Goal: Information Seeking & Learning: Learn about a topic

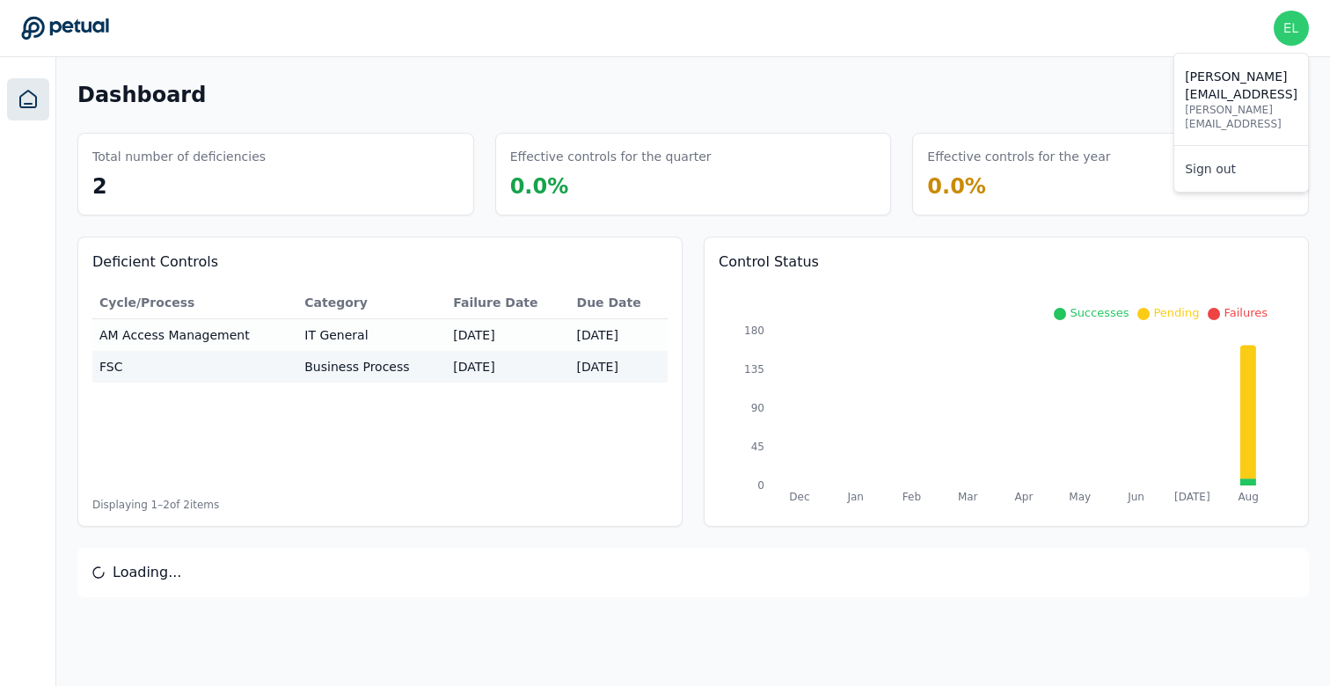
click at [1294, 35] on img at bounding box center [1291, 28] width 35 height 35
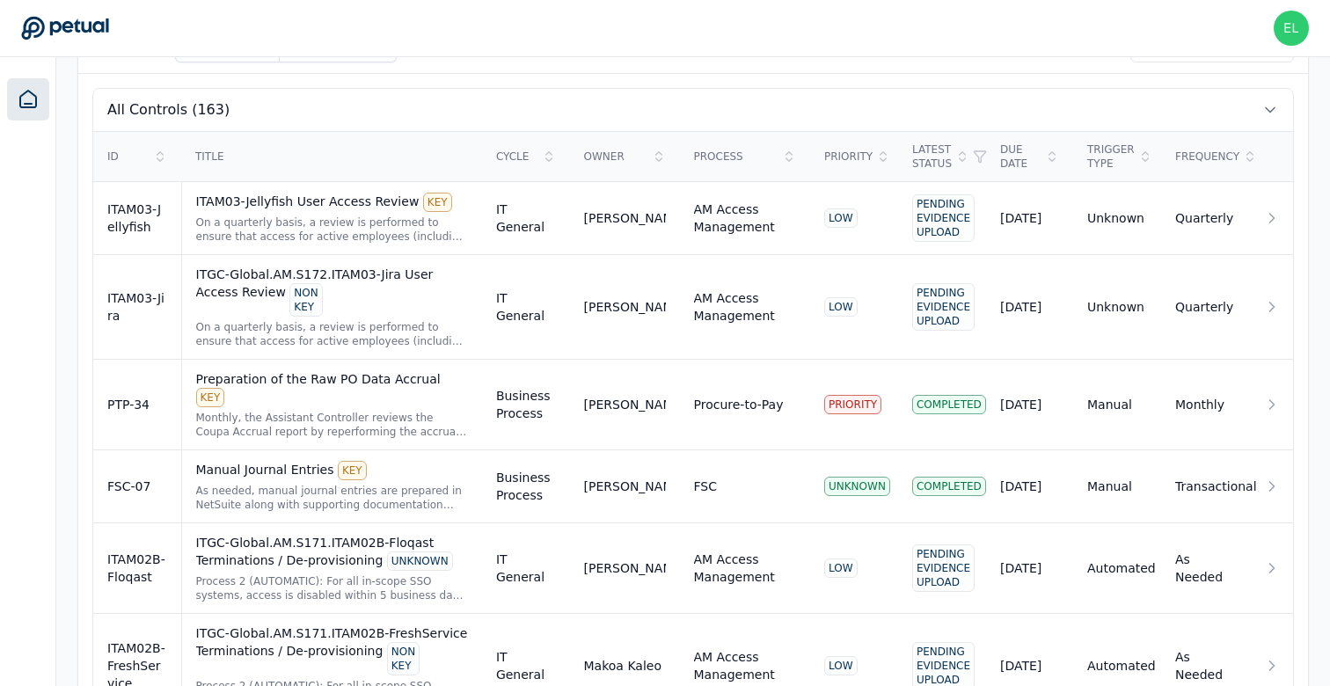
scroll to position [582, 0]
click at [227, 482] on div "As needed, manual journal entries are prepared in NetSuite along with supportin…" at bounding box center [332, 496] width 272 height 28
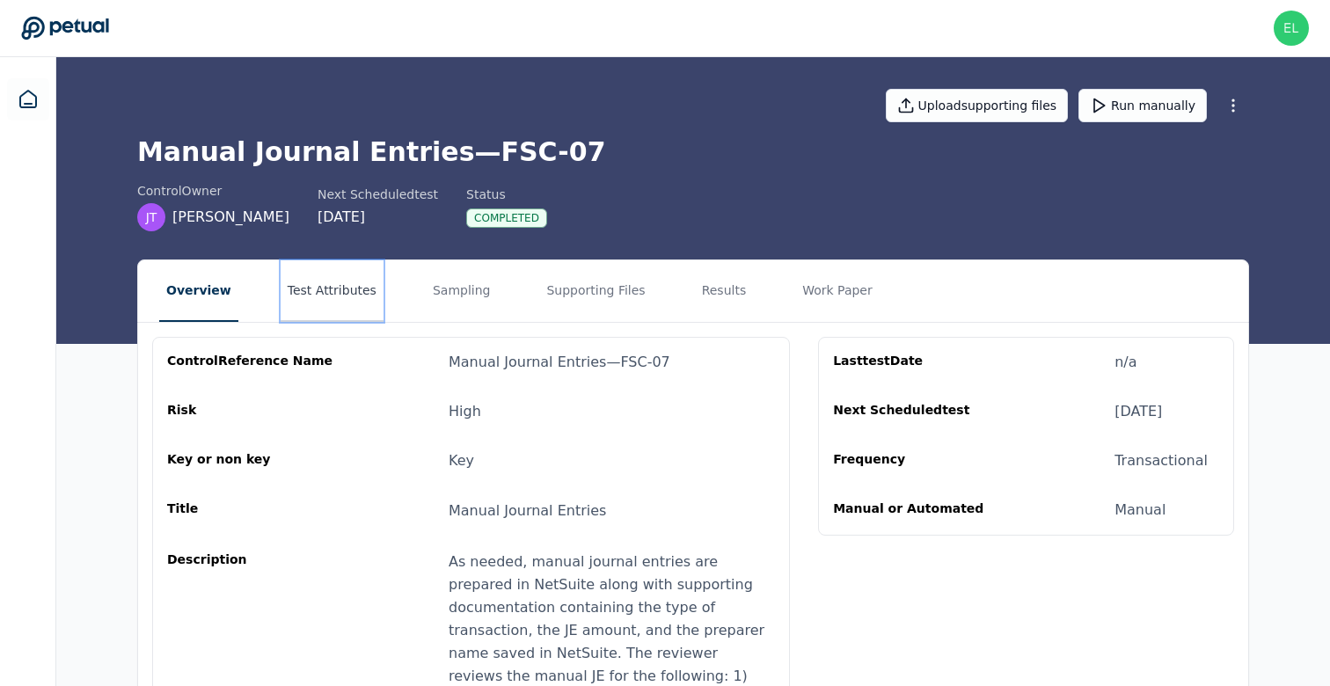
click at [305, 290] on button "Test Attributes" at bounding box center [332, 291] width 103 height 62
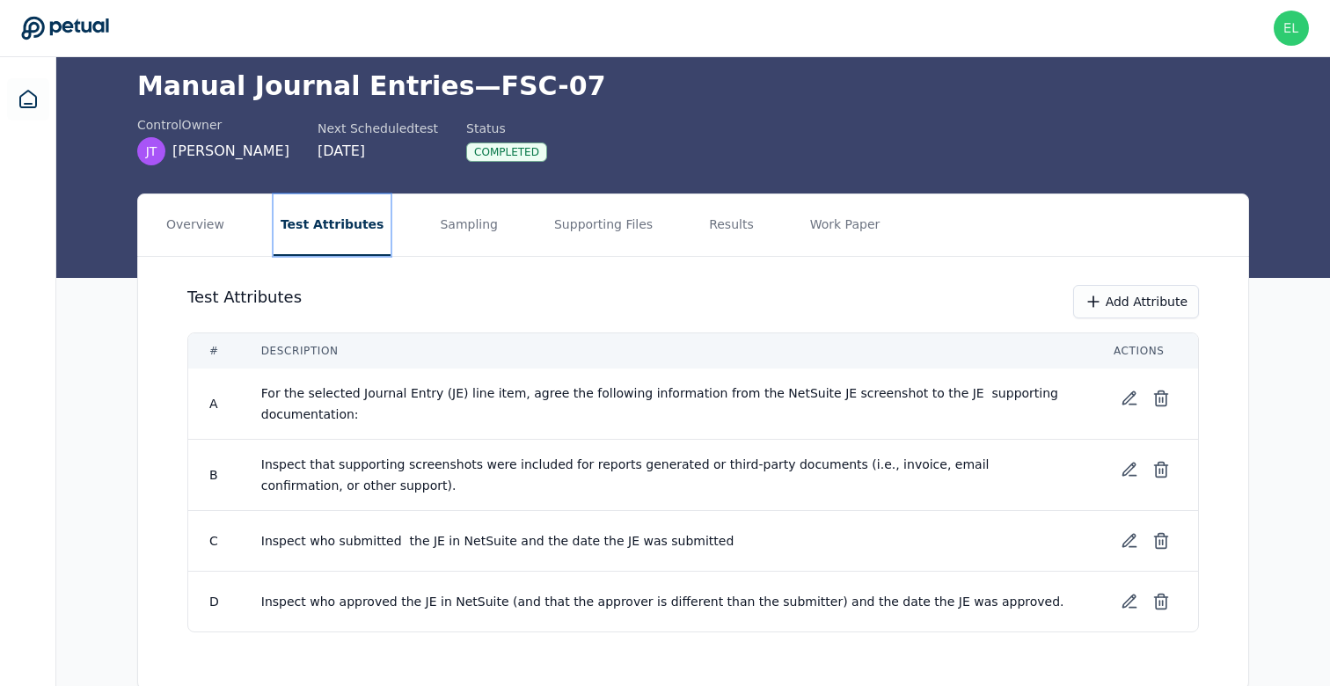
scroll to position [98, 0]
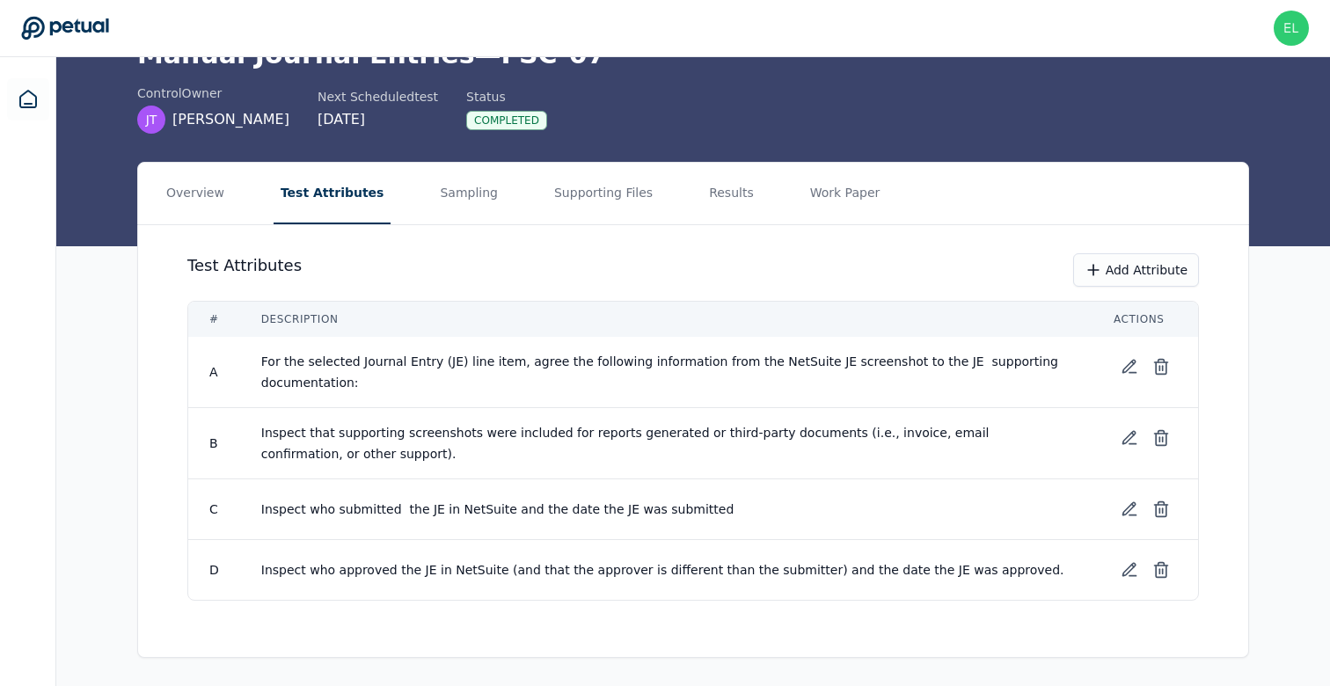
click at [157, 174] on nav "Overview Test Attributes Sampling Supporting Files Results Work Paper" at bounding box center [693, 194] width 1110 height 62
click at [185, 182] on button "Overview" at bounding box center [195, 194] width 72 height 62
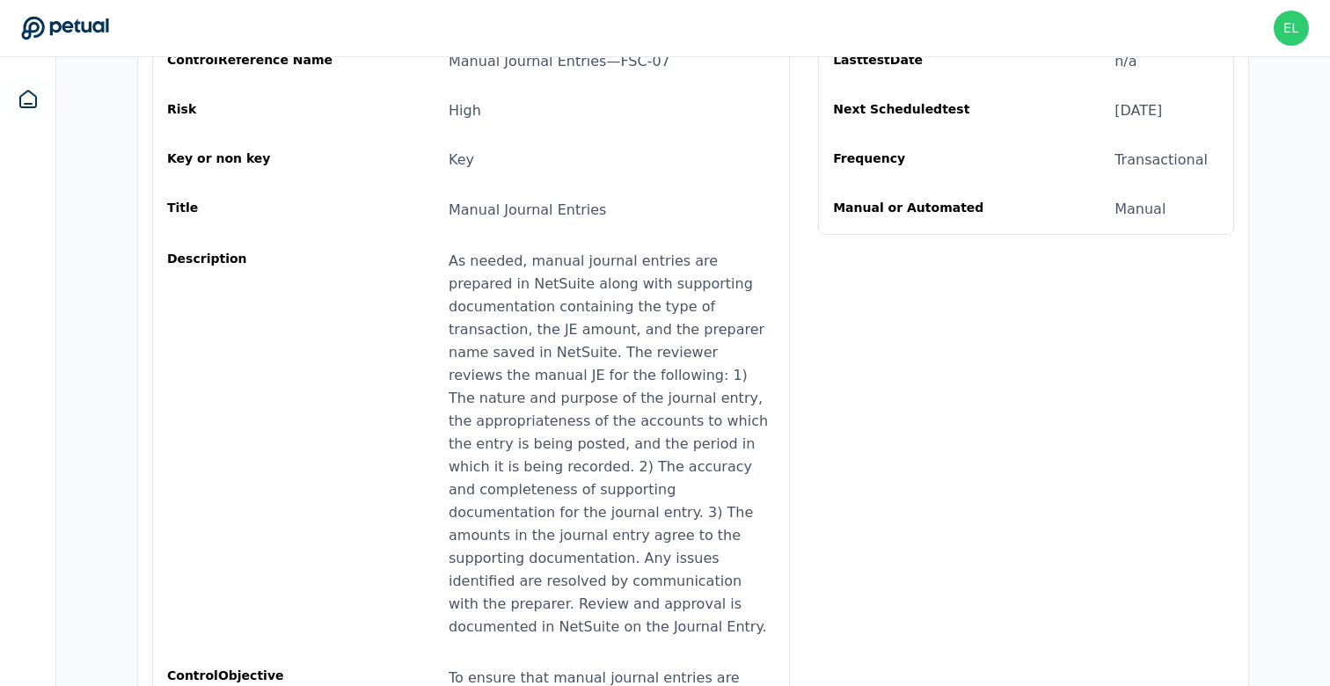
scroll to position [413, 0]
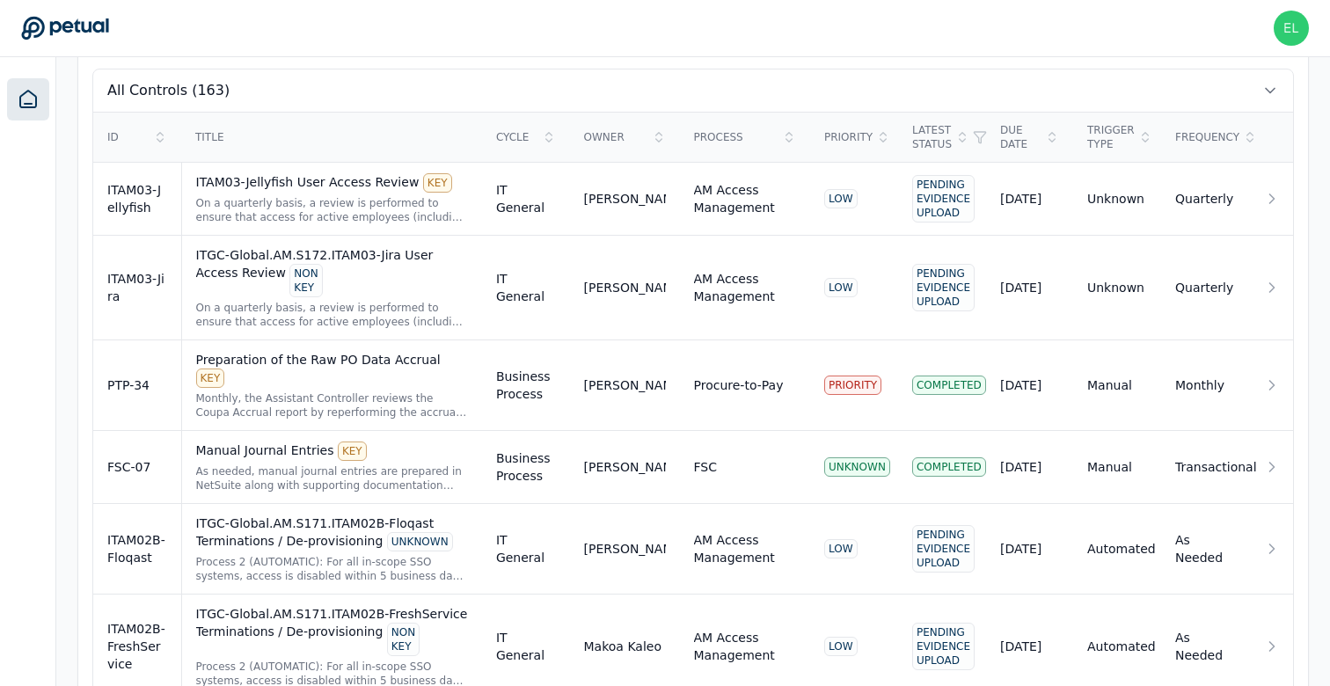
scroll to position [639, 0]
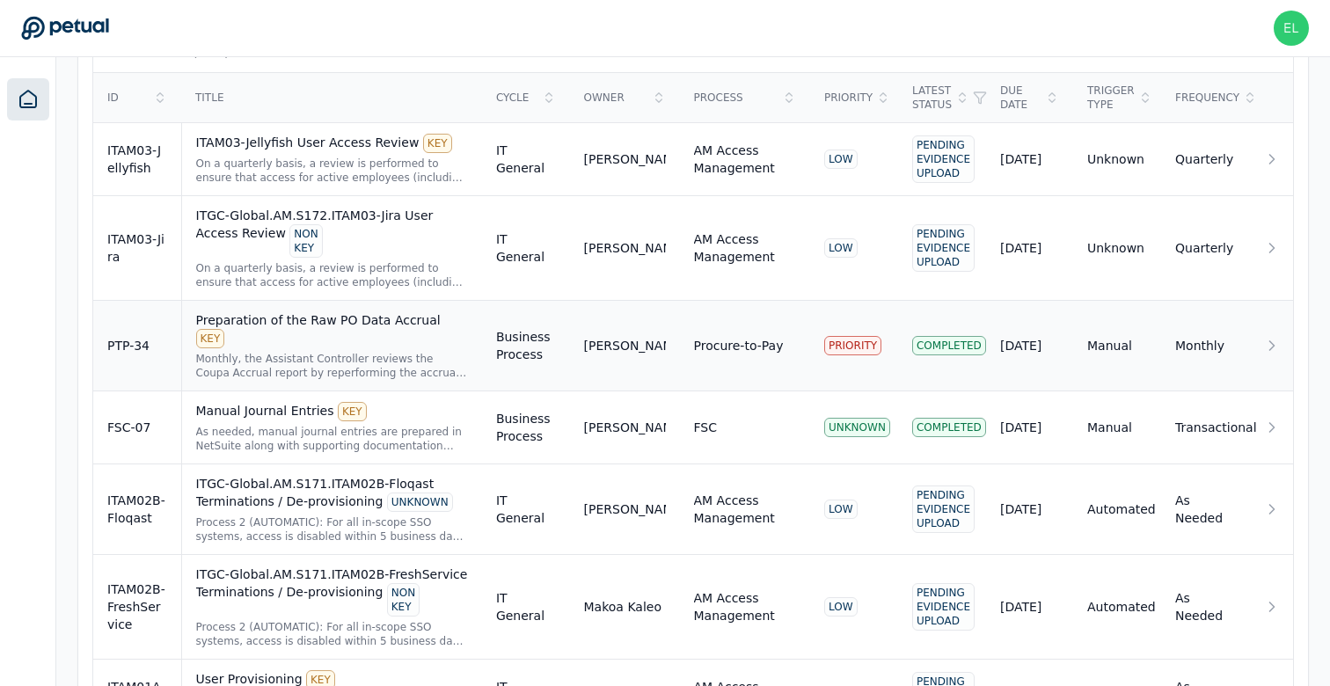
click at [257, 352] on div "Monthly, the Assistant Controller reviews the Coupa Accrual report by reperform…" at bounding box center [332, 366] width 272 height 28
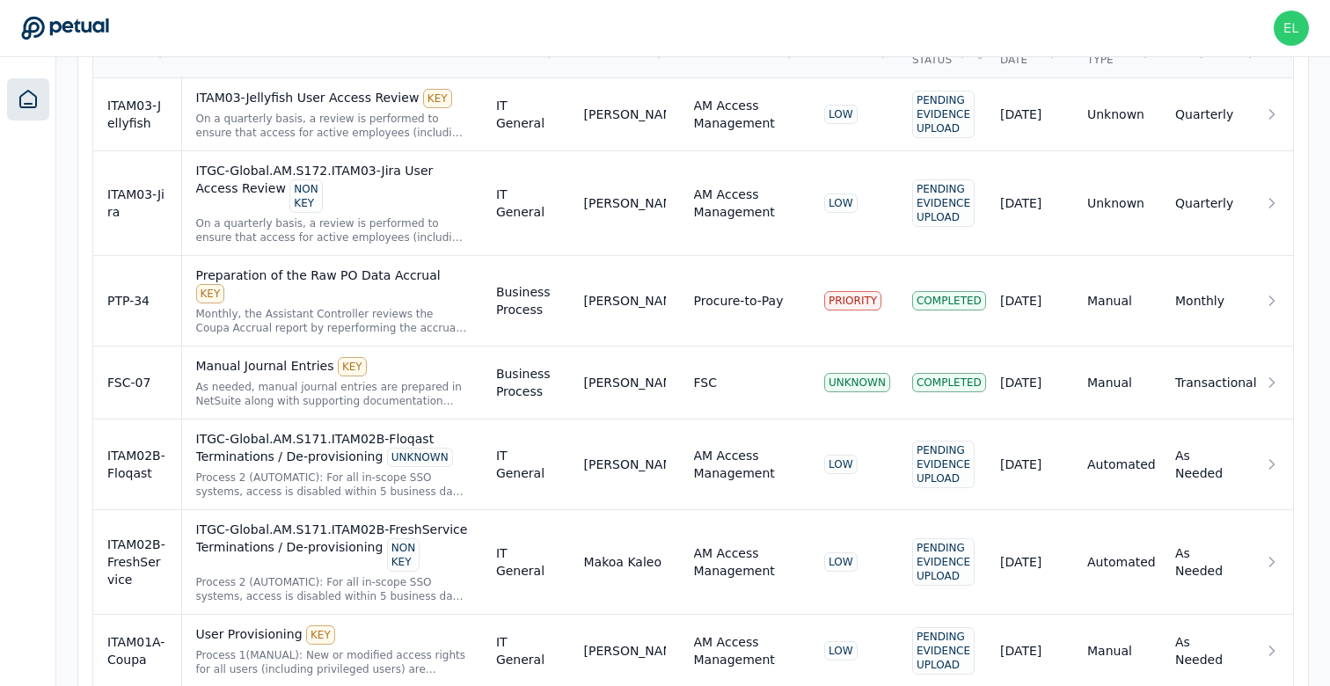
scroll to position [685, 0]
click at [190, 300] on td "Preparation of the Raw PO Data Accrual KEY Monthly, the Assistant Controller re…" at bounding box center [331, 300] width 301 height 91
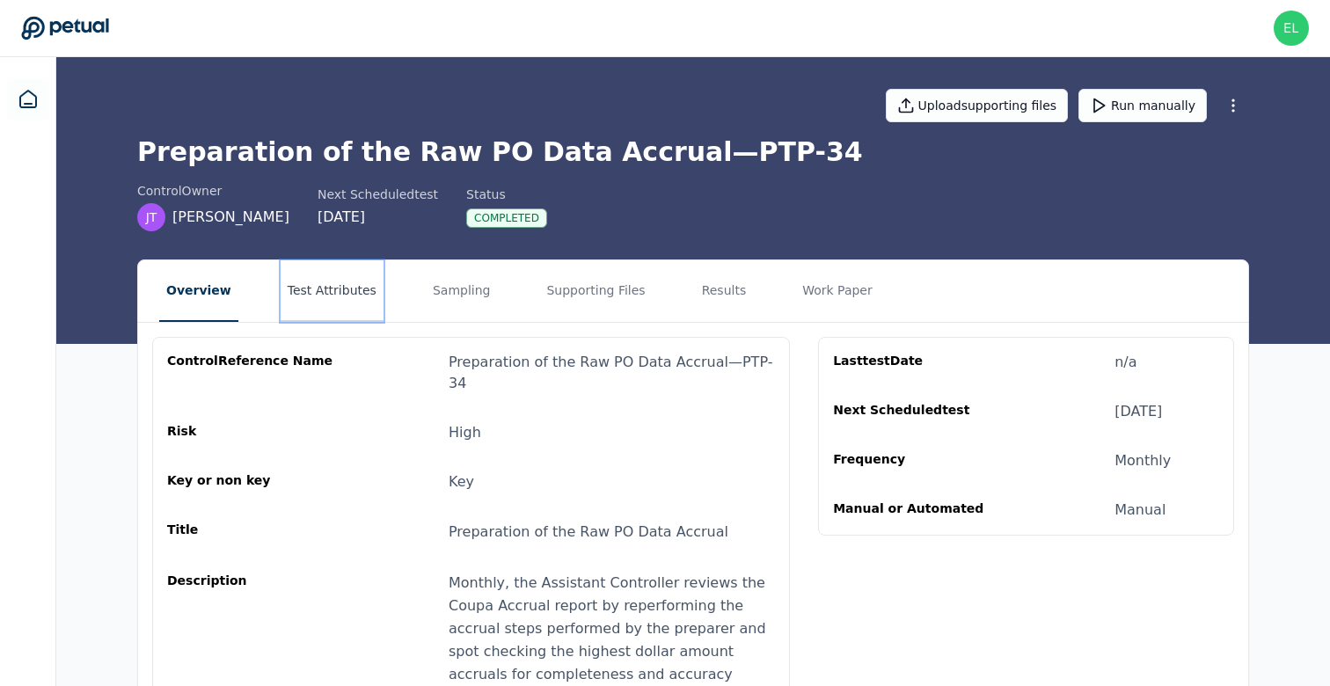
click at [321, 282] on button "Test Attributes" at bounding box center [332, 291] width 103 height 62
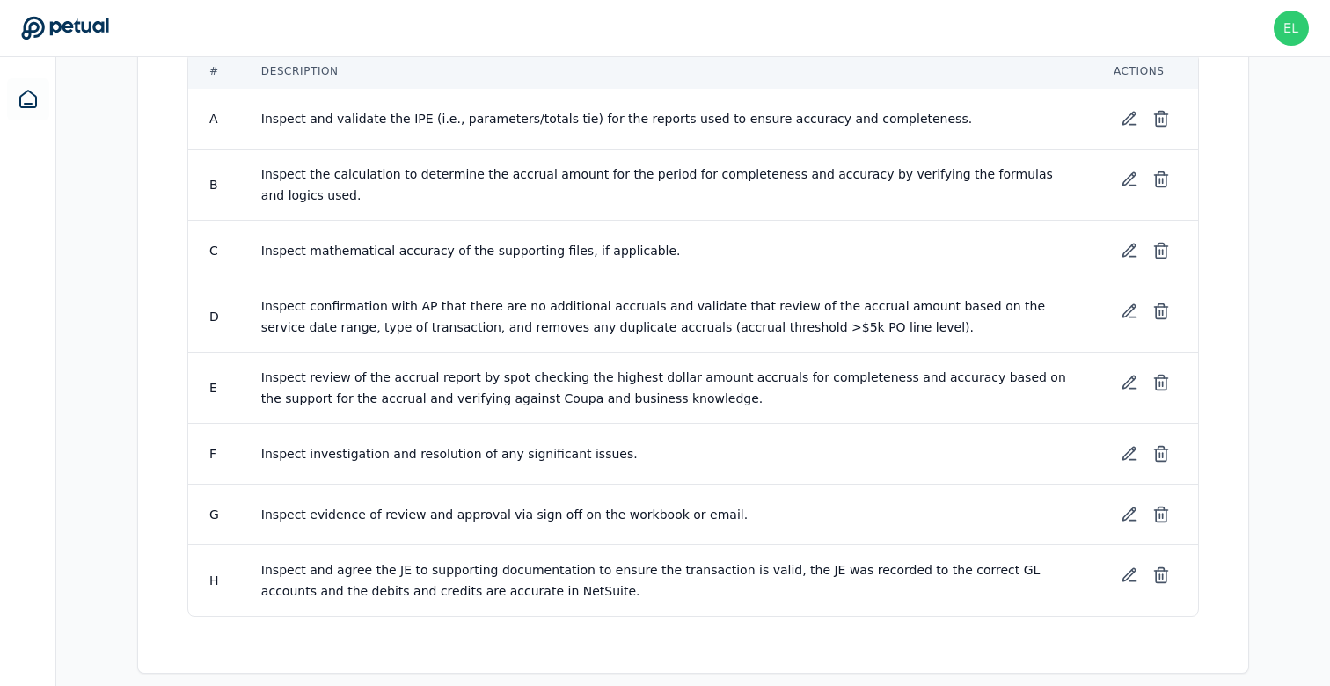
scroll to position [347, 0]
